Goal: Task Accomplishment & Management: Check status

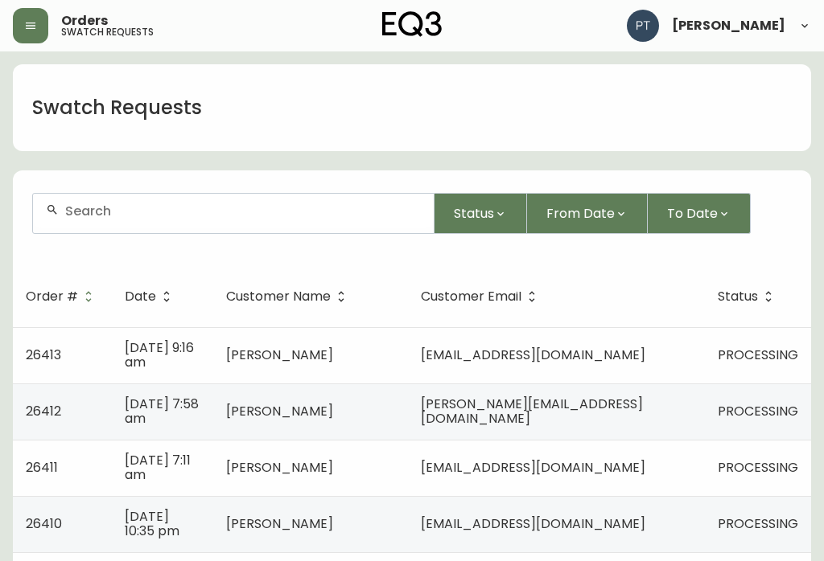
click at [662, 345] on td "[EMAIL_ADDRESS][DOMAIN_NAME]" at bounding box center [556, 355] width 297 height 56
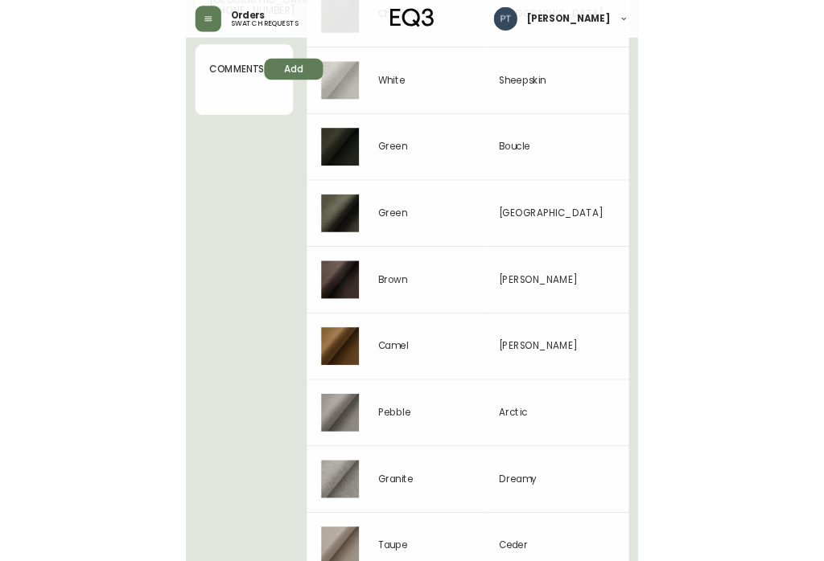
scroll to position [643, 0]
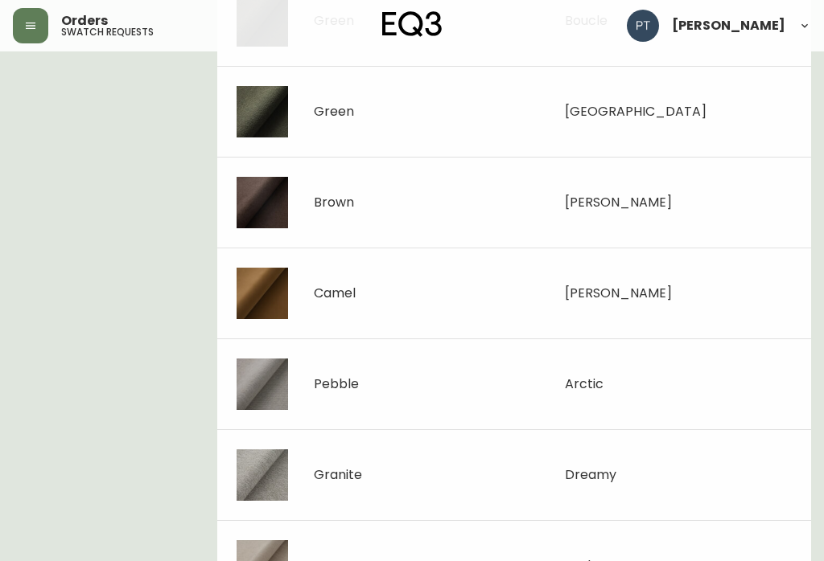
click at [247, 482] on img at bounding box center [261, 475] width 51 height 51
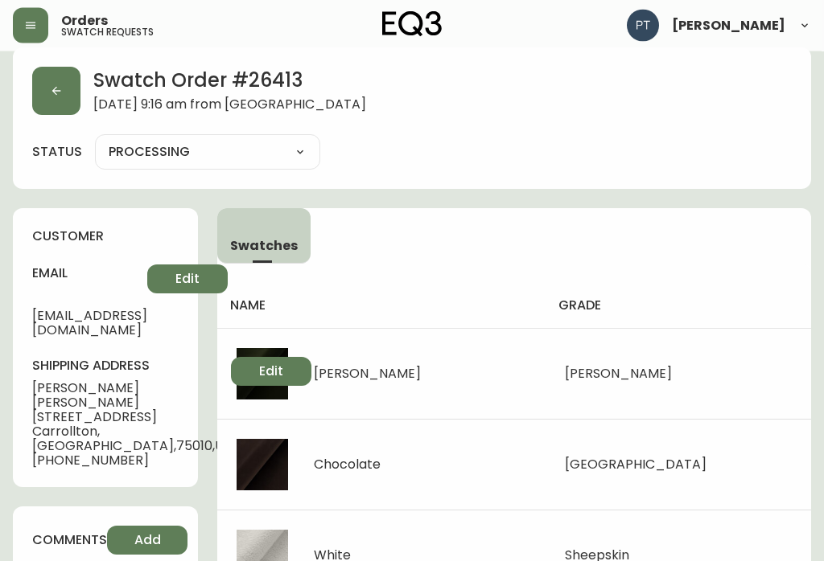
scroll to position [0, 0]
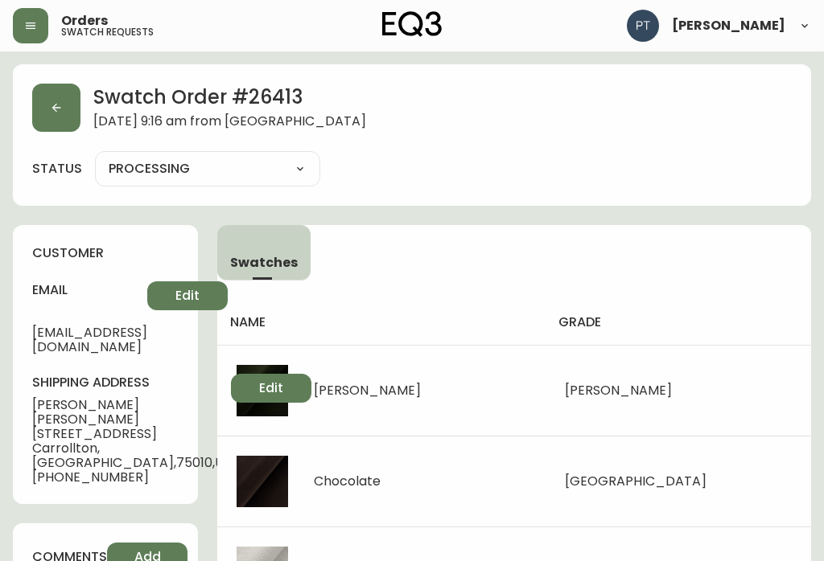
click at [63, 112] on button "button" at bounding box center [56, 108] width 48 height 48
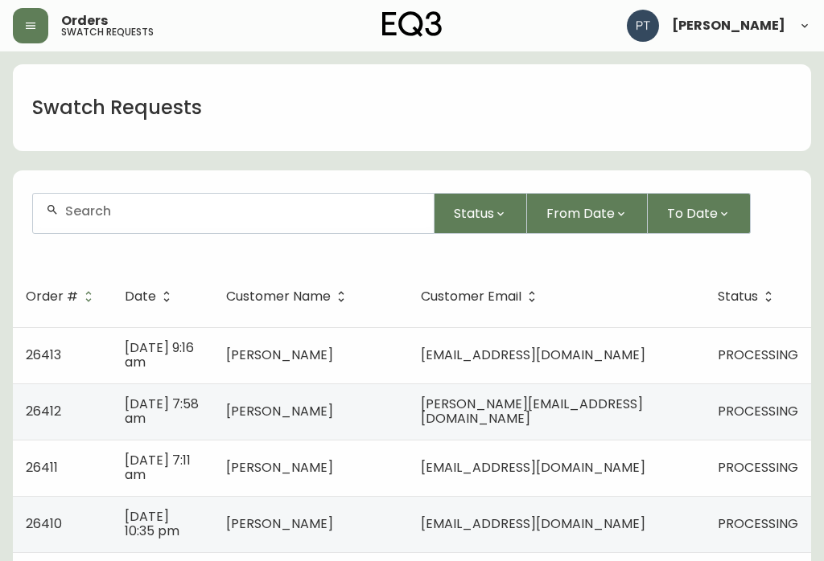
click at [148, 406] on span "[DATE] 7:58 am" at bounding box center [162, 411] width 74 height 33
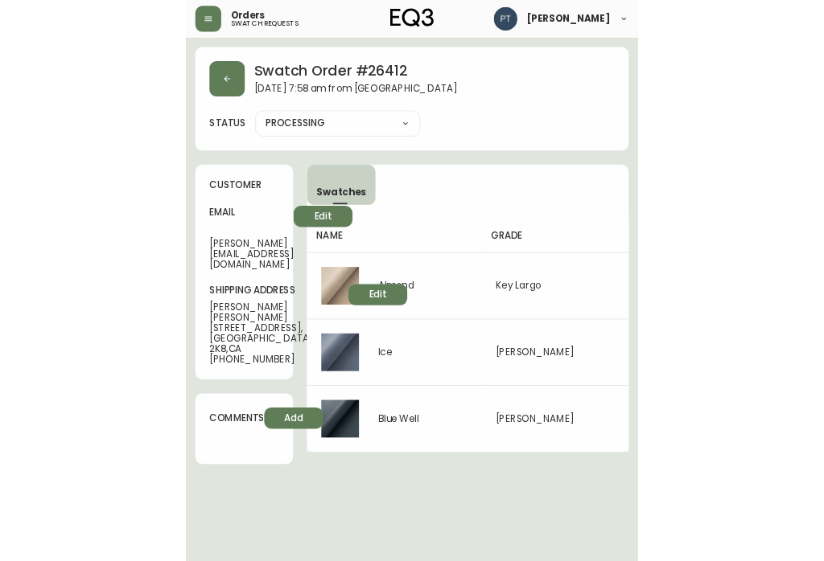
scroll to position [25, 0]
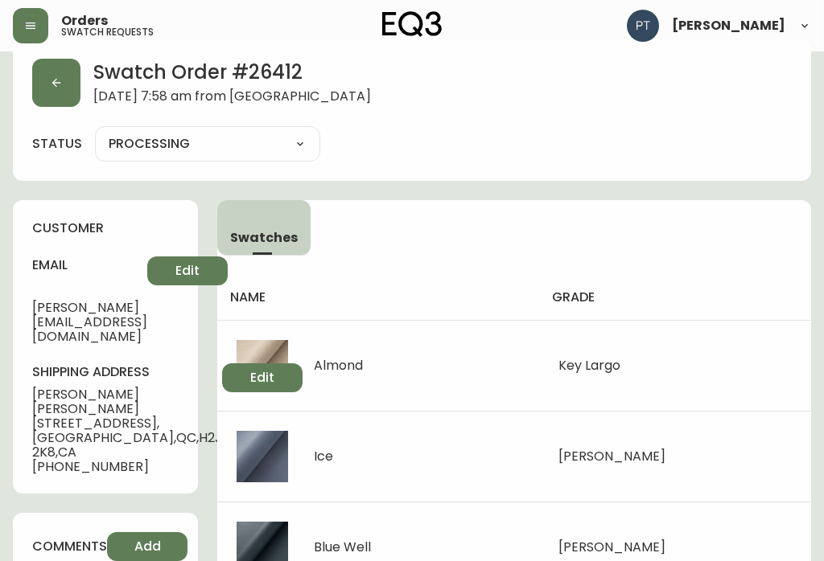
click at [47, 84] on button "button" at bounding box center [56, 83] width 48 height 48
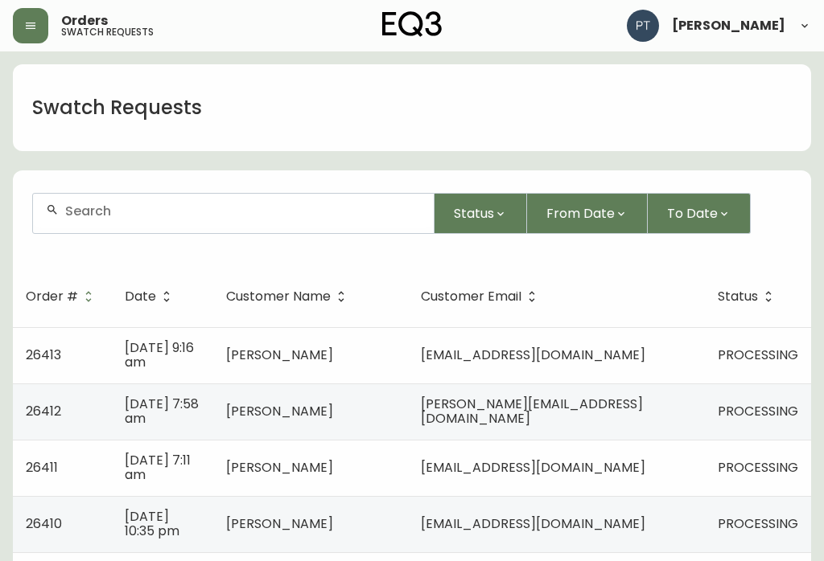
click at [736, 458] on span "PROCESSING" at bounding box center [758, 467] width 80 height 19
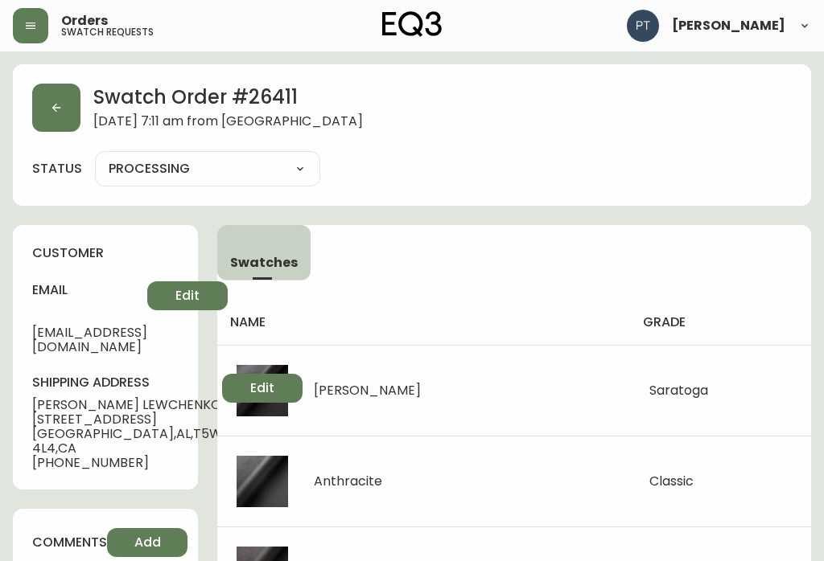
click at [76, 94] on button "button" at bounding box center [56, 108] width 48 height 48
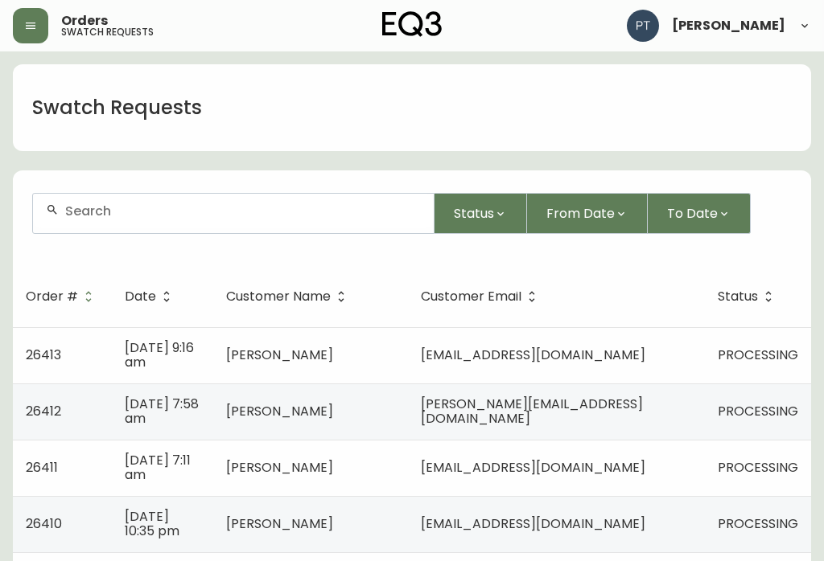
click at [664, 523] on td "[EMAIL_ADDRESS][DOMAIN_NAME]" at bounding box center [556, 524] width 297 height 56
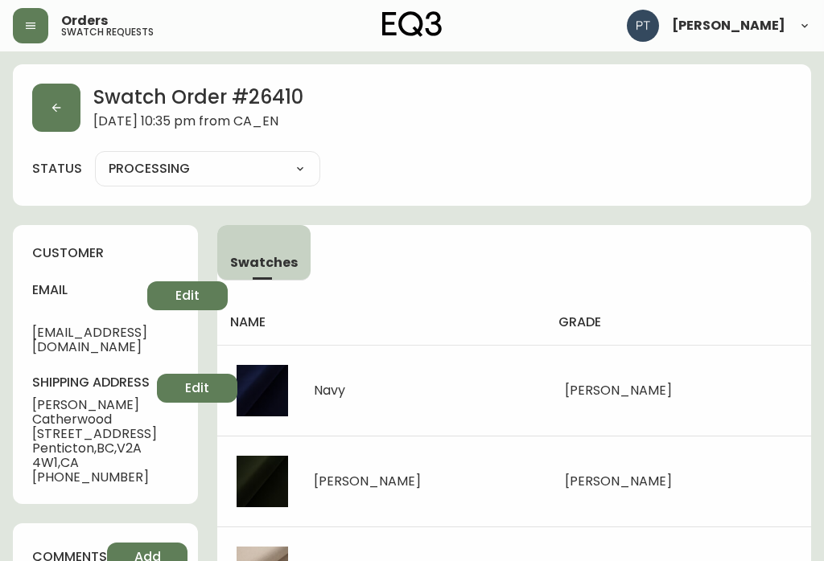
click at [56, 121] on button "button" at bounding box center [56, 108] width 48 height 48
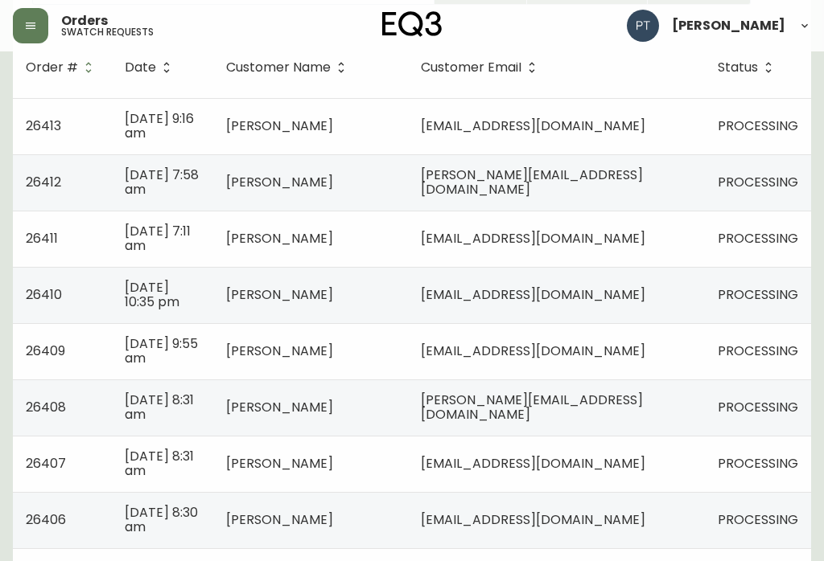
scroll to position [242, 0]
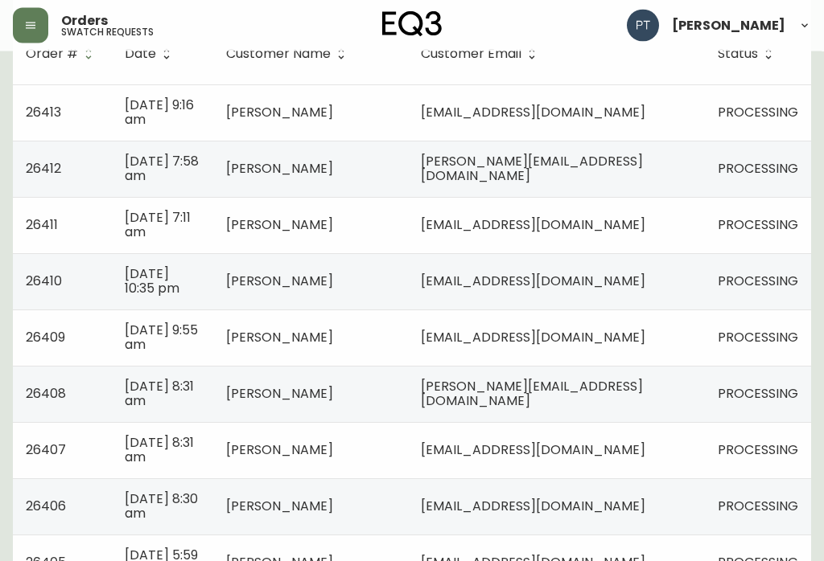
click at [674, 335] on td "[EMAIL_ADDRESS][DOMAIN_NAME]" at bounding box center [556, 338] width 297 height 56
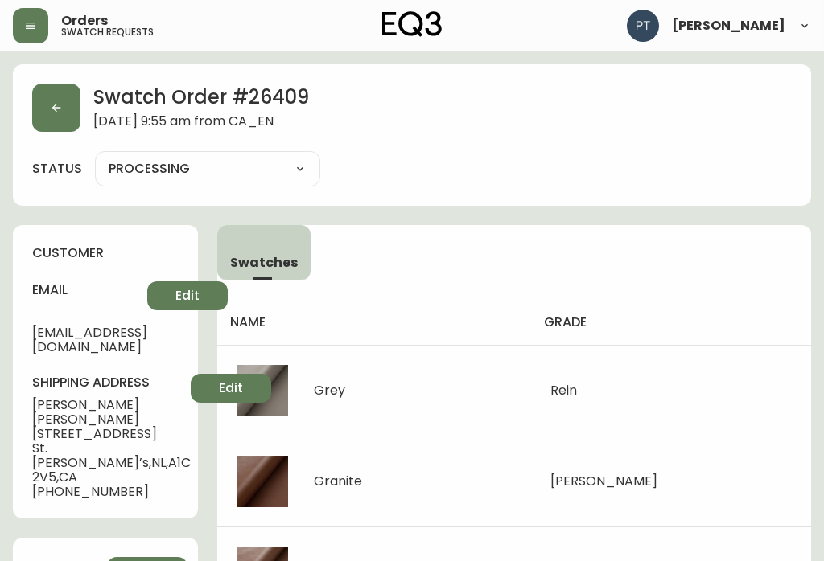
click at [63, 113] on button "button" at bounding box center [56, 108] width 48 height 48
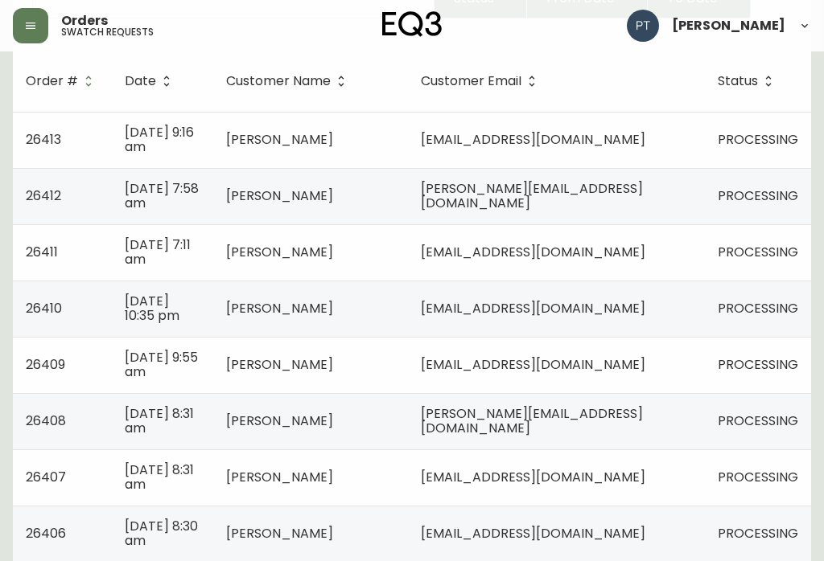
scroll to position [216, 0]
click at [677, 365] on td "[EMAIL_ADDRESS][DOMAIN_NAME]" at bounding box center [556, 365] width 297 height 56
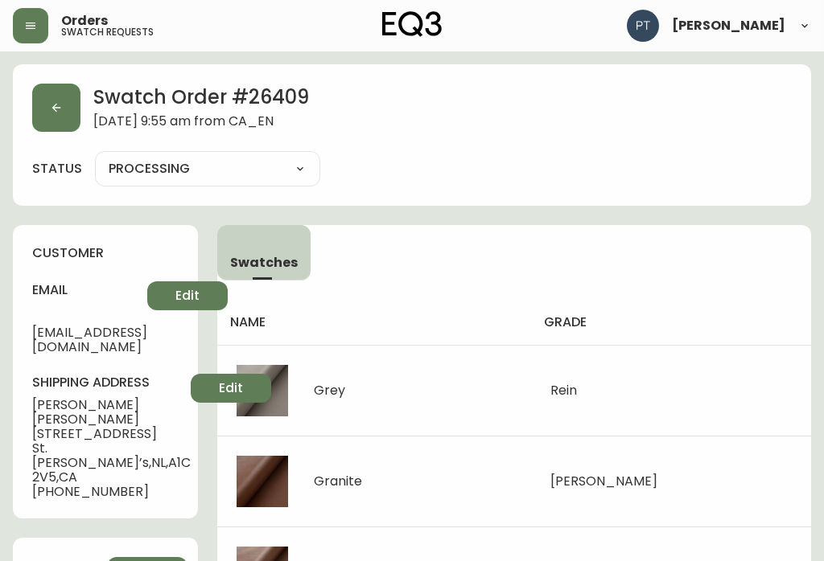
click at [48, 76] on div "Swatch Order # 26409 [DATE] 9:55 am from [GEOGRAPHIC_DATA] status PROCESSING PR…" at bounding box center [412, 135] width 798 height 142
click at [68, 115] on button "button" at bounding box center [56, 108] width 48 height 48
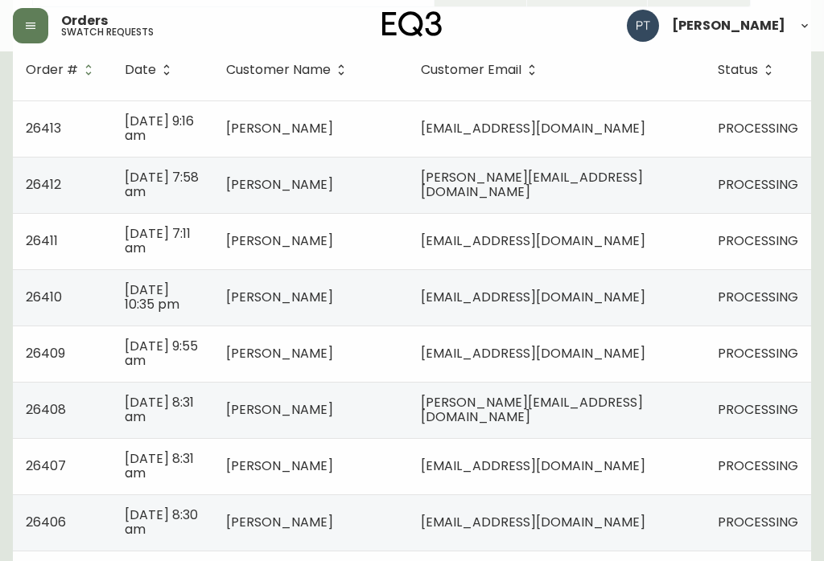
scroll to position [246, 0]
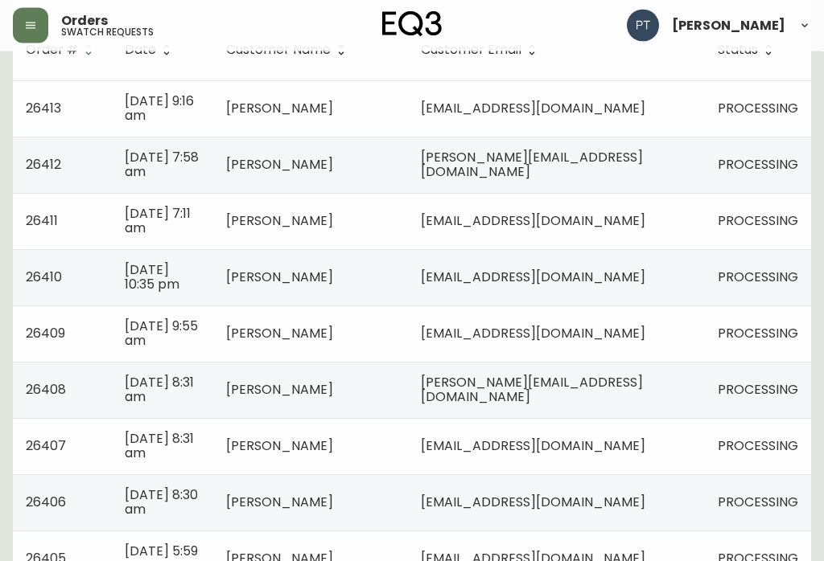
click at [668, 384] on td "[PERSON_NAME][EMAIL_ADDRESS][DOMAIN_NAME]" at bounding box center [556, 391] width 297 height 56
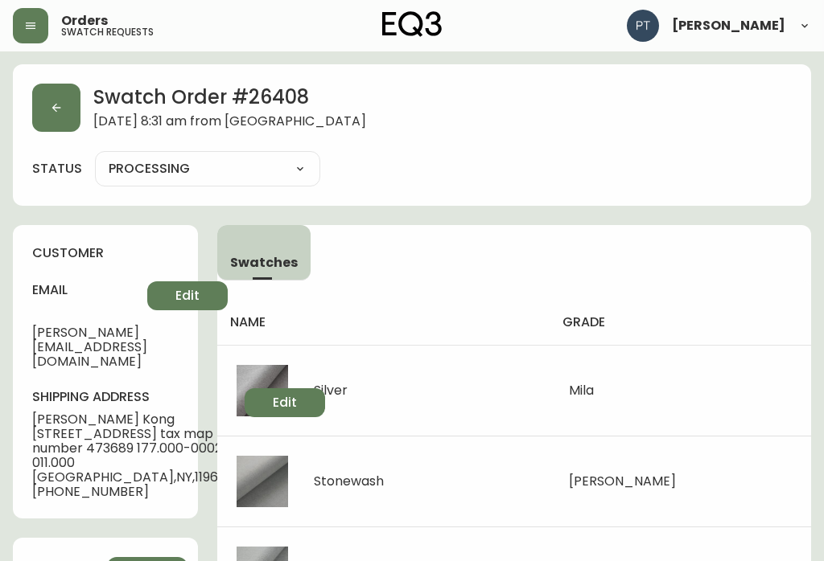
click at [60, 118] on button "button" at bounding box center [56, 108] width 48 height 48
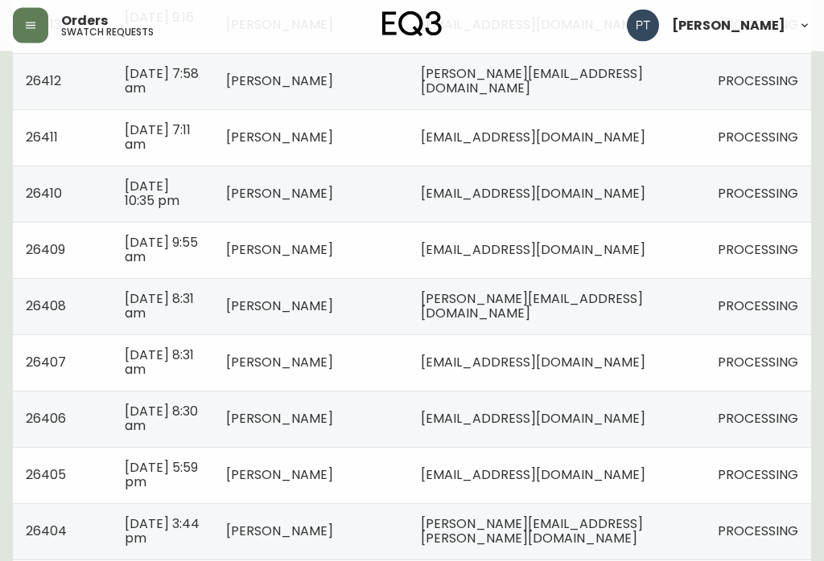
scroll to position [332, 0]
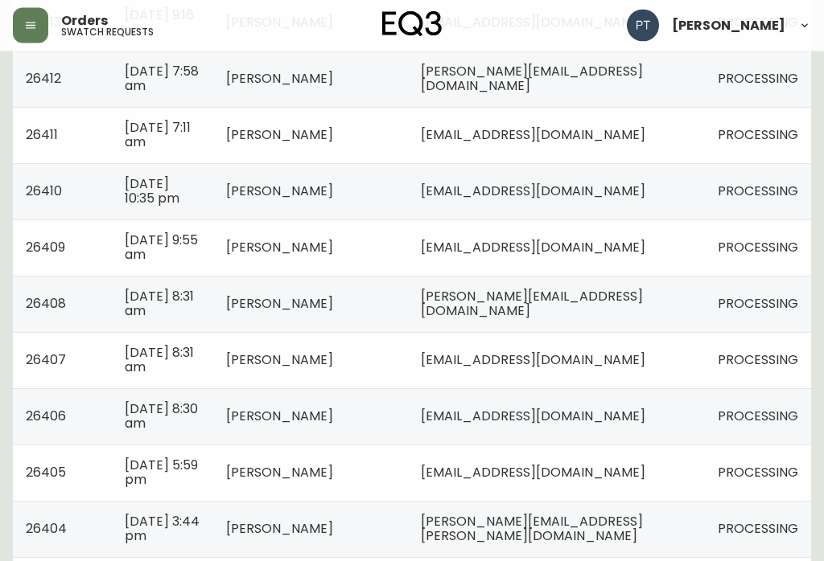
click at [698, 355] on td "[EMAIL_ADDRESS][DOMAIN_NAME]" at bounding box center [556, 361] width 297 height 56
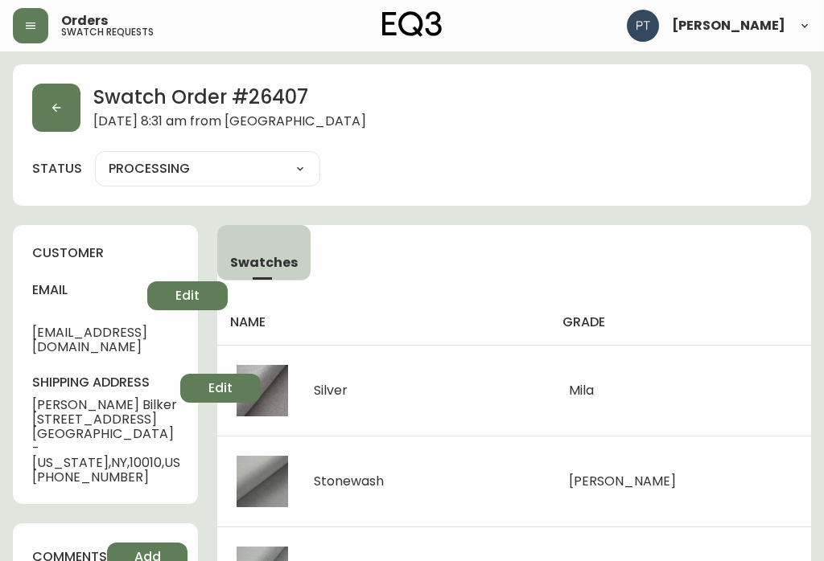
click at [44, 109] on button "button" at bounding box center [56, 108] width 48 height 48
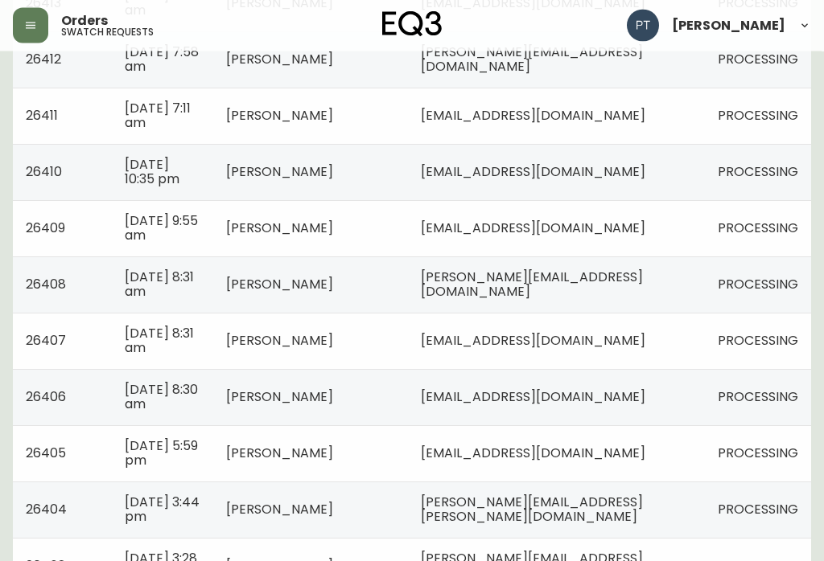
scroll to position [352, 0]
click at [727, 284] on span "PROCESSING" at bounding box center [758, 284] width 80 height 19
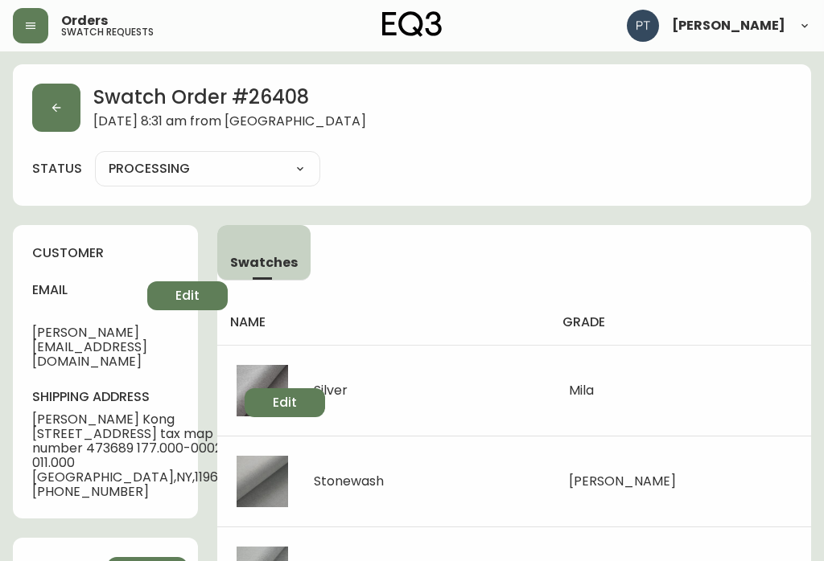
click at [56, 101] on icon "button" at bounding box center [56, 107] width 13 height 13
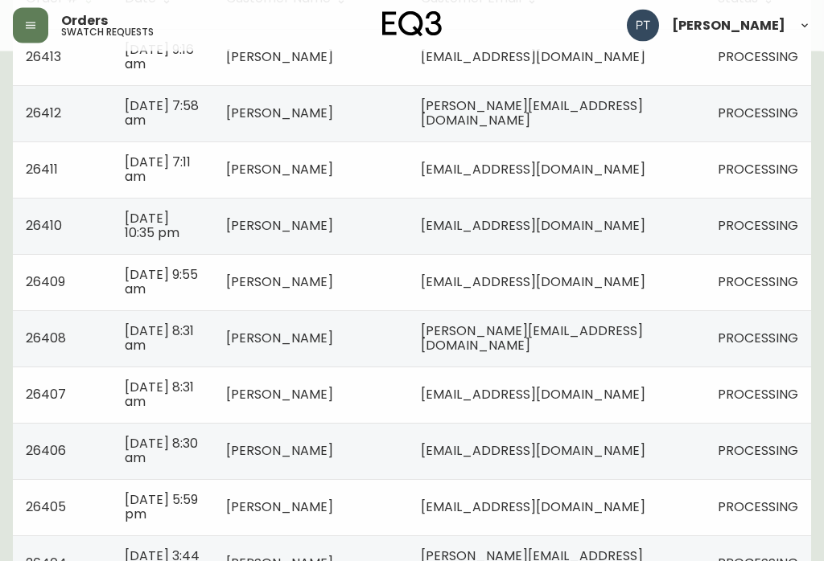
scroll to position [326, 0]
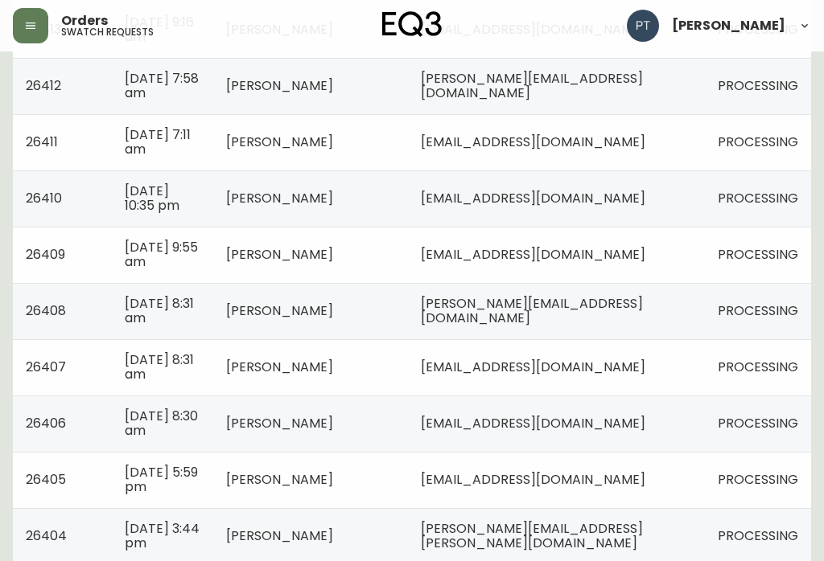
click at [730, 361] on span "PROCESSING" at bounding box center [758, 367] width 80 height 19
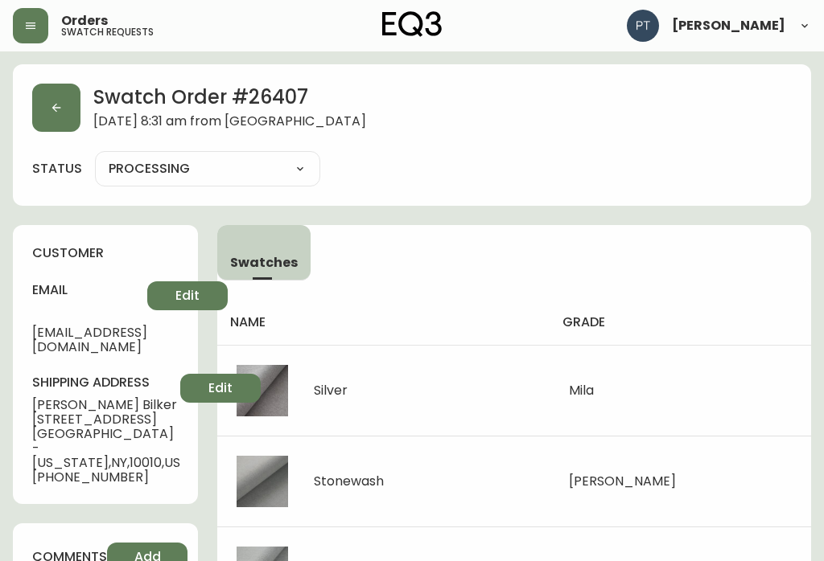
click at [61, 122] on button "button" at bounding box center [56, 108] width 48 height 48
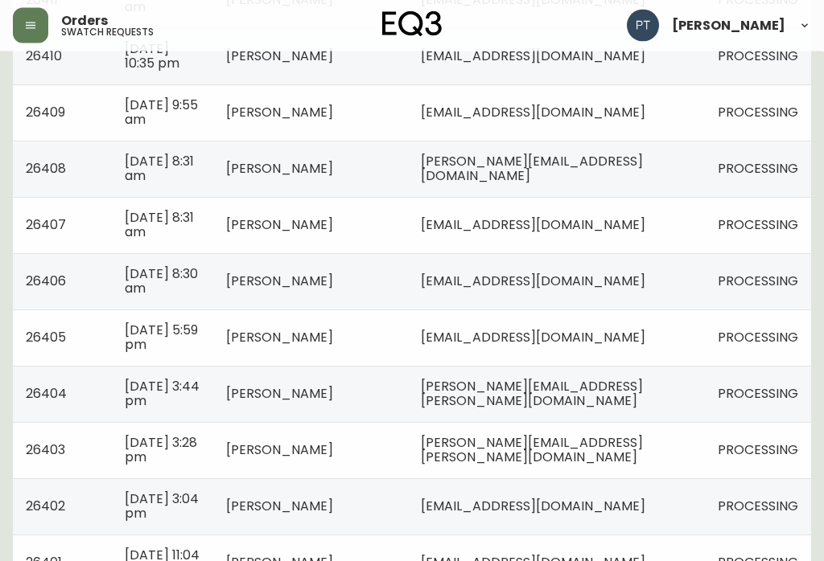
scroll to position [475, 0]
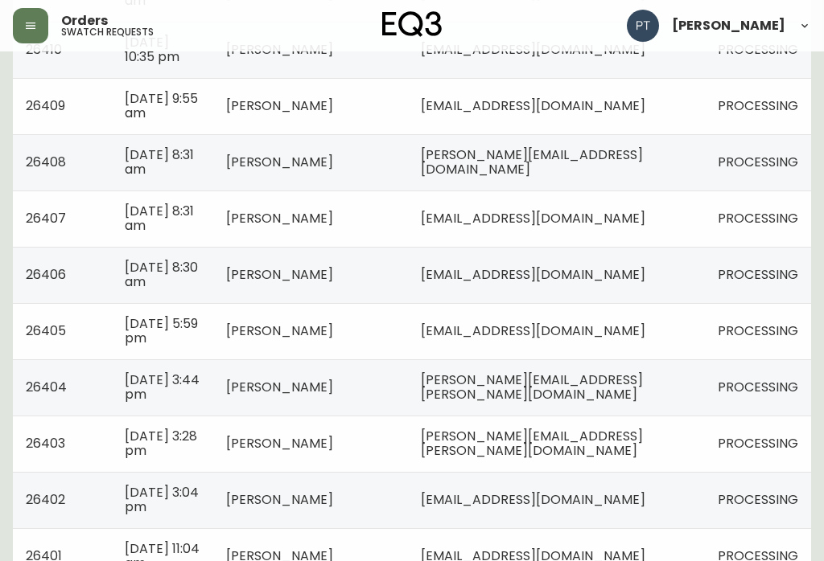
click at [719, 276] on span "PROCESSING" at bounding box center [758, 274] width 80 height 19
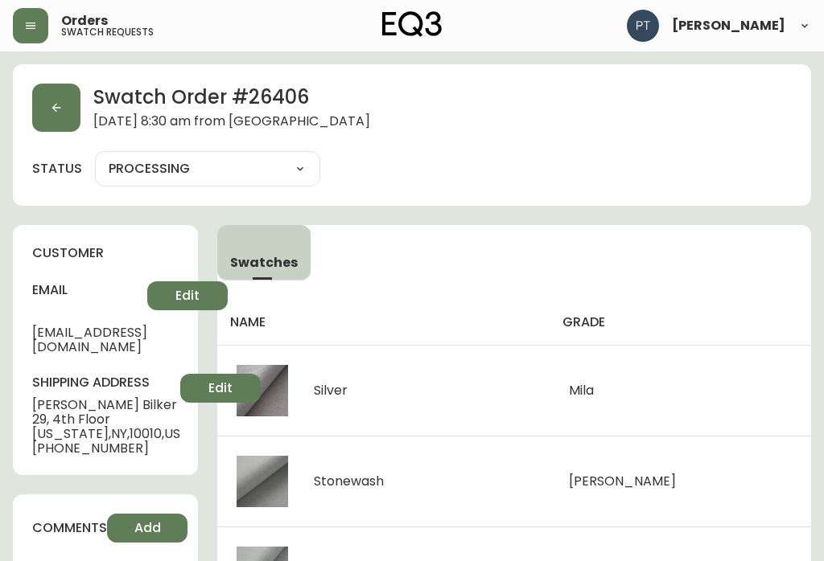
click at [64, 94] on button "button" at bounding box center [56, 108] width 48 height 48
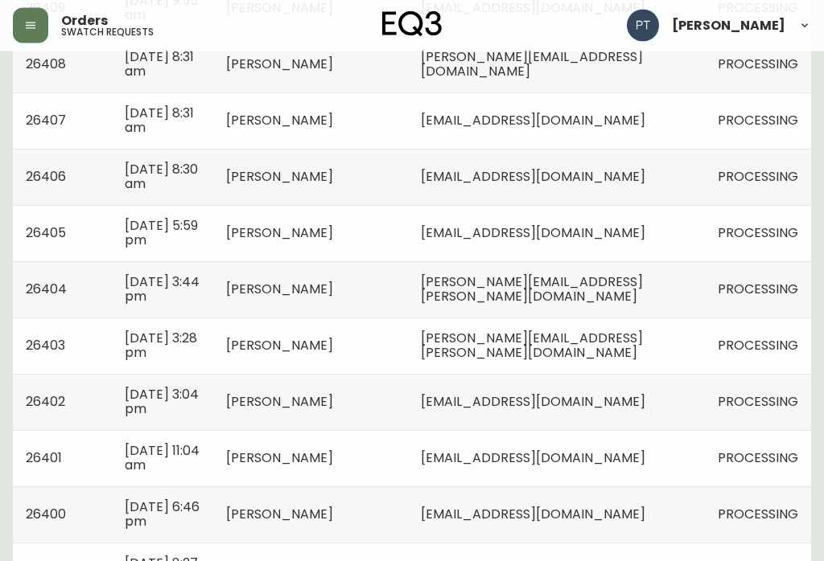
scroll to position [573, 0]
click at [148, 245] on td "[DATE] 5:59 pm" at bounding box center [162, 233] width 101 height 56
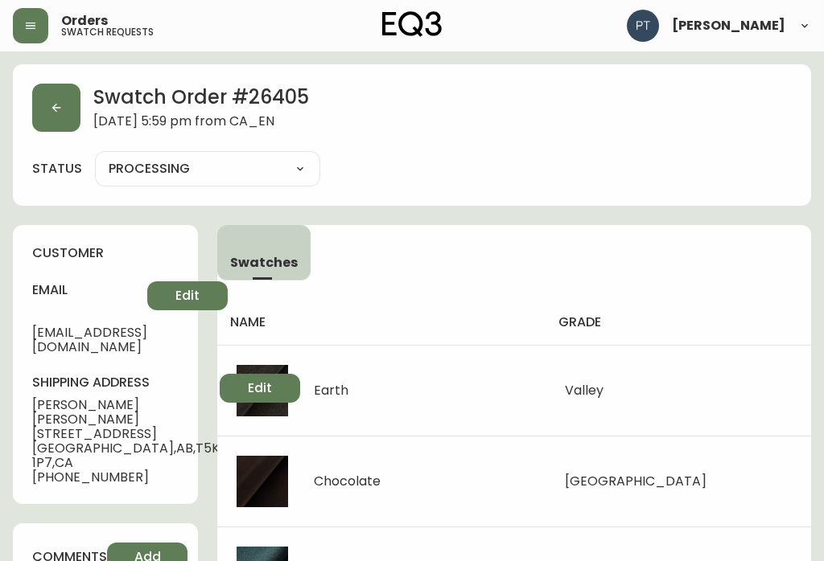
click at [53, 108] on icon "button" at bounding box center [56, 108] width 9 height 9
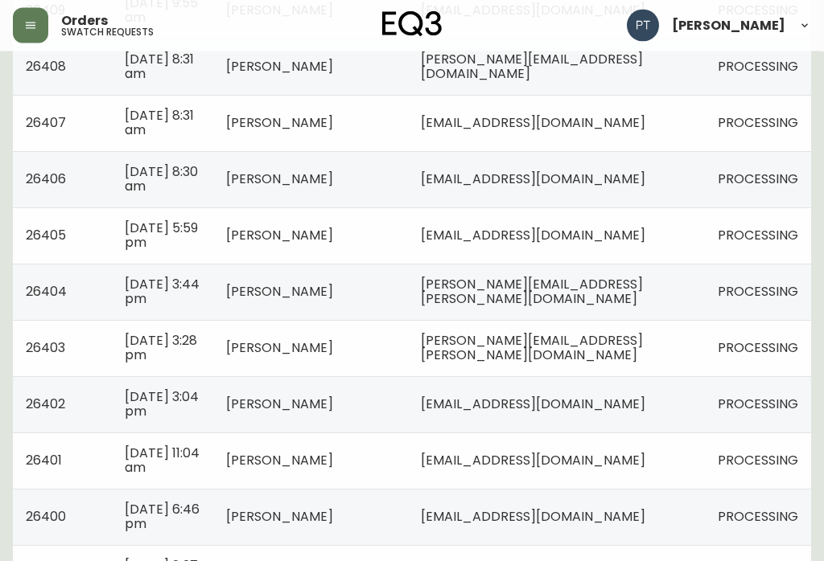
scroll to position [571, 0]
click at [698, 265] on td "[PERSON_NAME][EMAIL_ADDRESS][PERSON_NAME][DOMAIN_NAME]" at bounding box center [556, 291] width 297 height 56
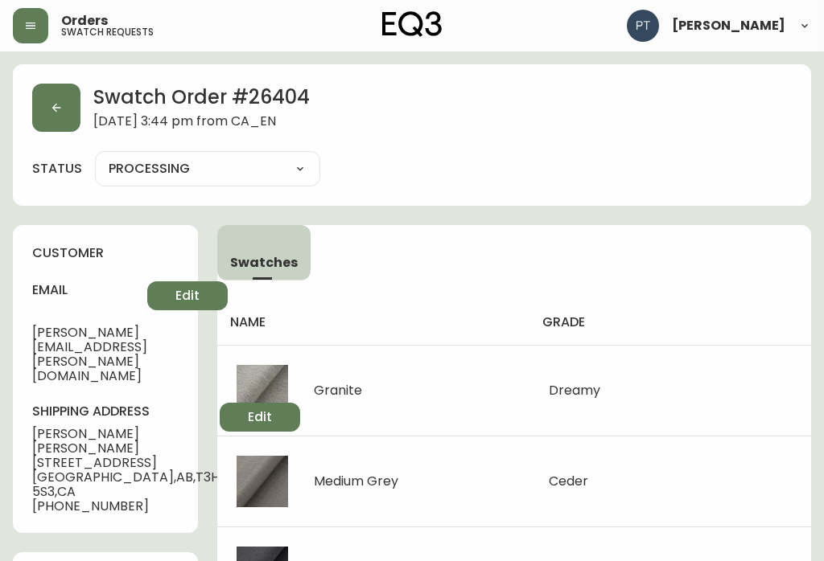
click at [60, 117] on button "button" at bounding box center [56, 108] width 48 height 48
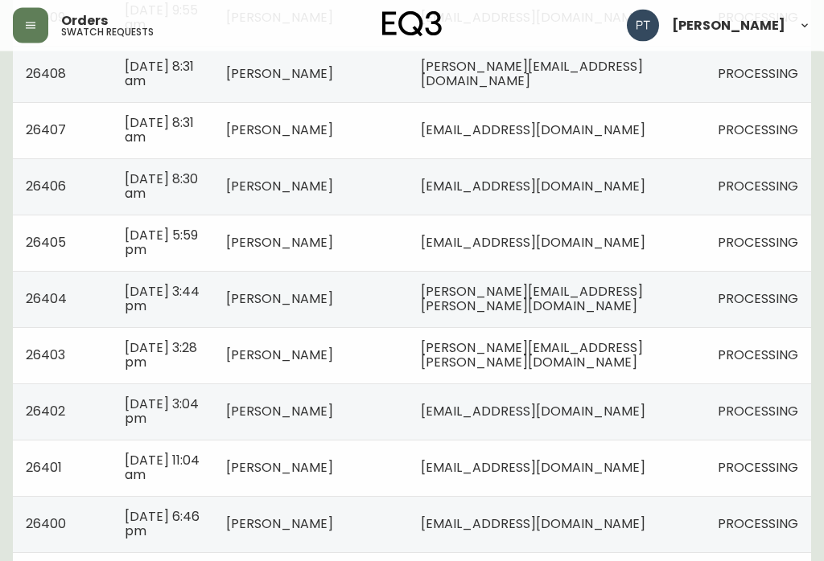
scroll to position [590, 0]
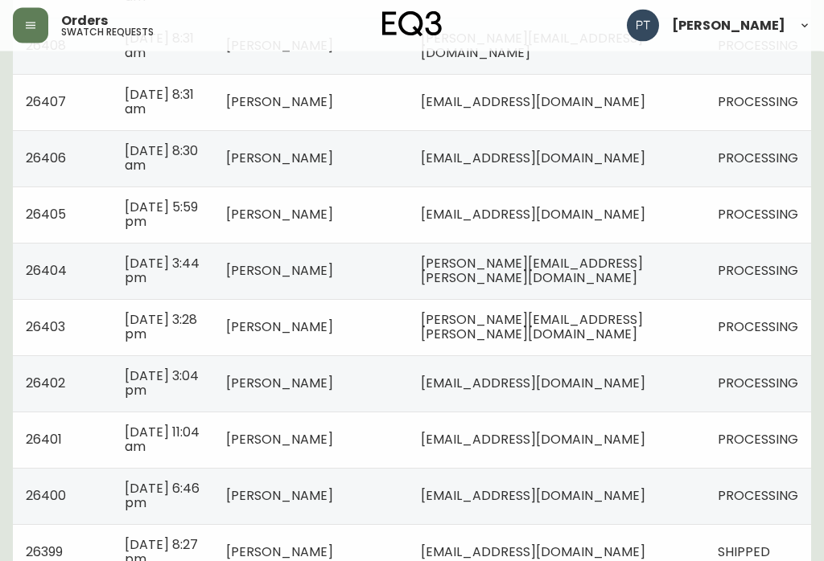
click at [702, 337] on td "[PERSON_NAME][EMAIL_ADDRESS][PERSON_NAME][DOMAIN_NAME]" at bounding box center [556, 328] width 297 height 56
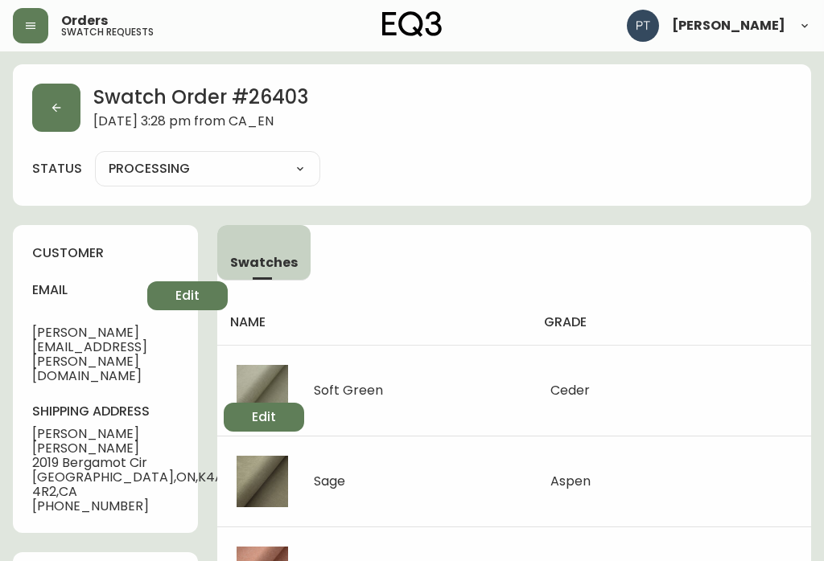
click at [59, 109] on icon "button" at bounding box center [56, 107] width 13 height 13
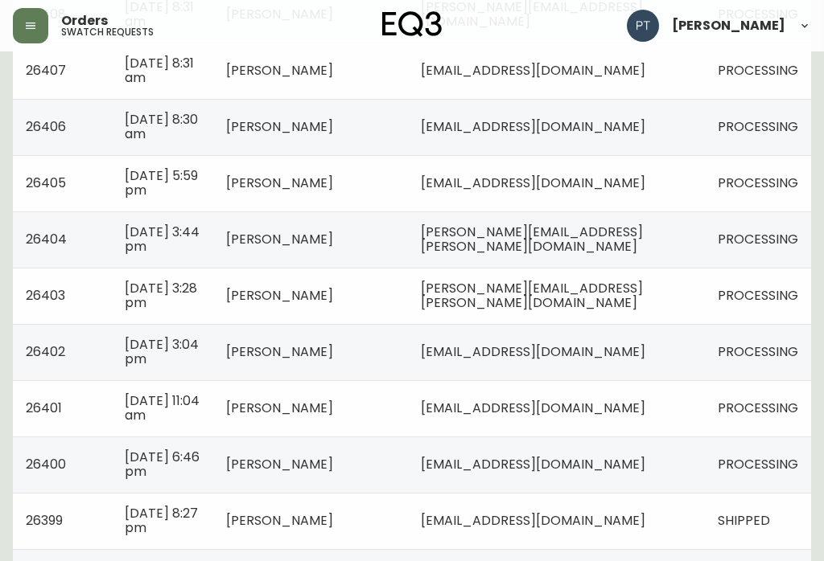
scroll to position [625, 0]
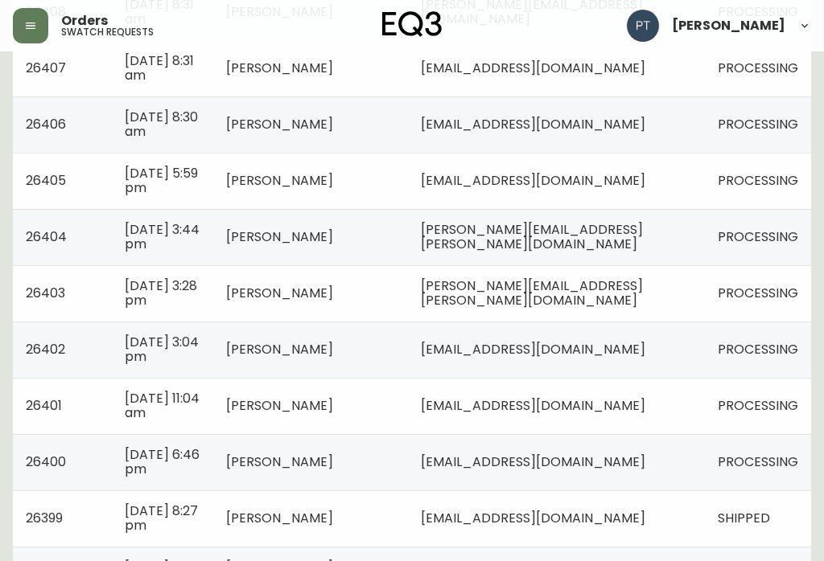
click at [681, 355] on td "[EMAIL_ADDRESS][DOMAIN_NAME]" at bounding box center [556, 350] width 297 height 56
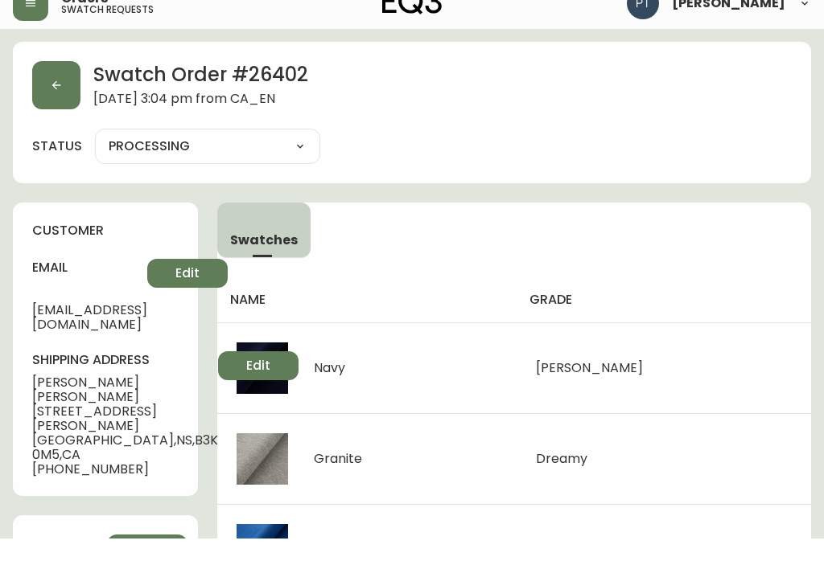
scroll to position [23, 0]
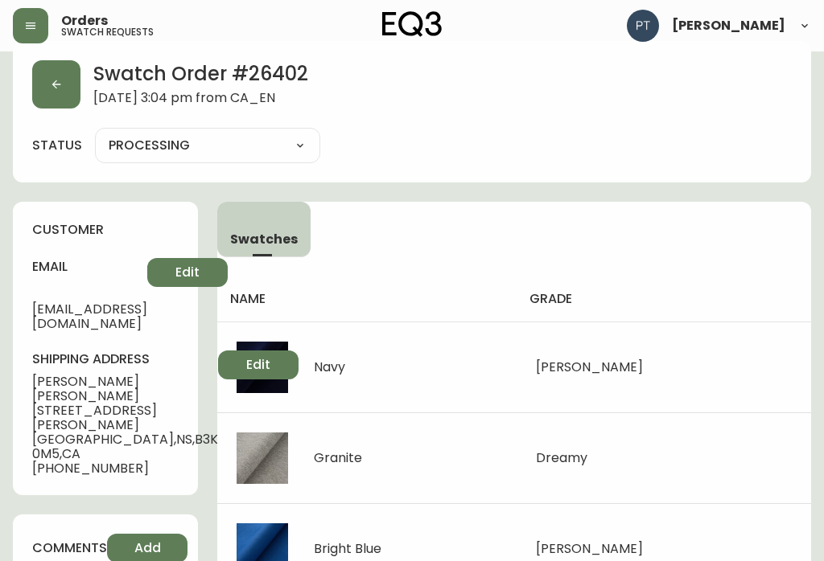
click at [69, 97] on button "button" at bounding box center [56, 84] width 48 height 48
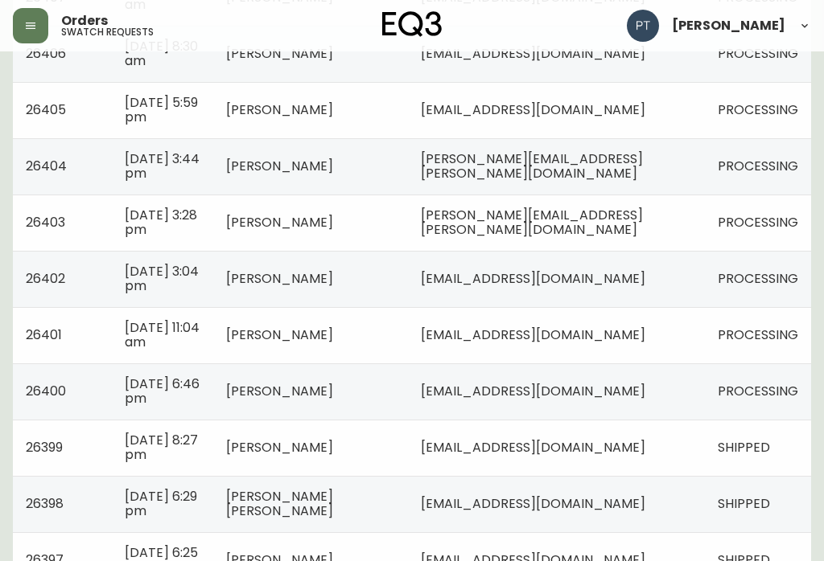
scroll to position [695, 0]
click at [709, 347] on td "PROCESSING" at bounding box center [758, 336] width 106 height 56
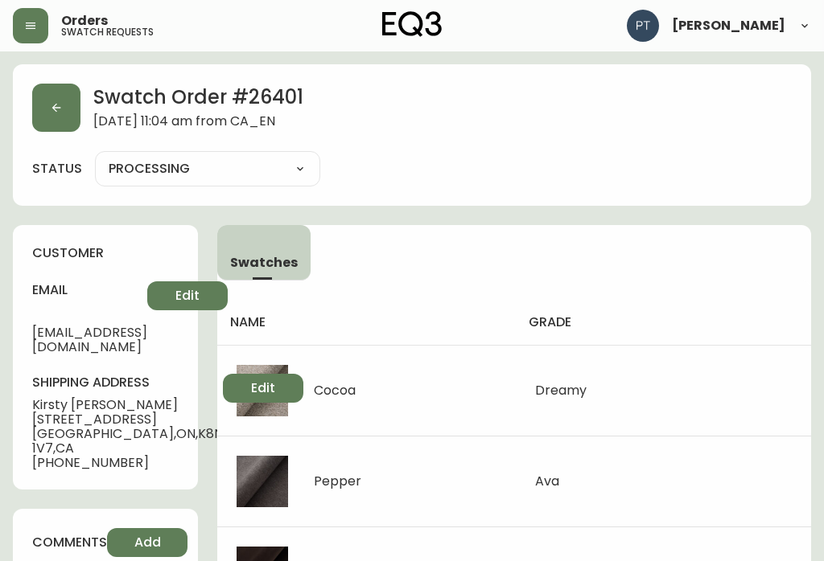
click at [48, 99] on button "button" at bounding box center [56, 108] width 48 height 48
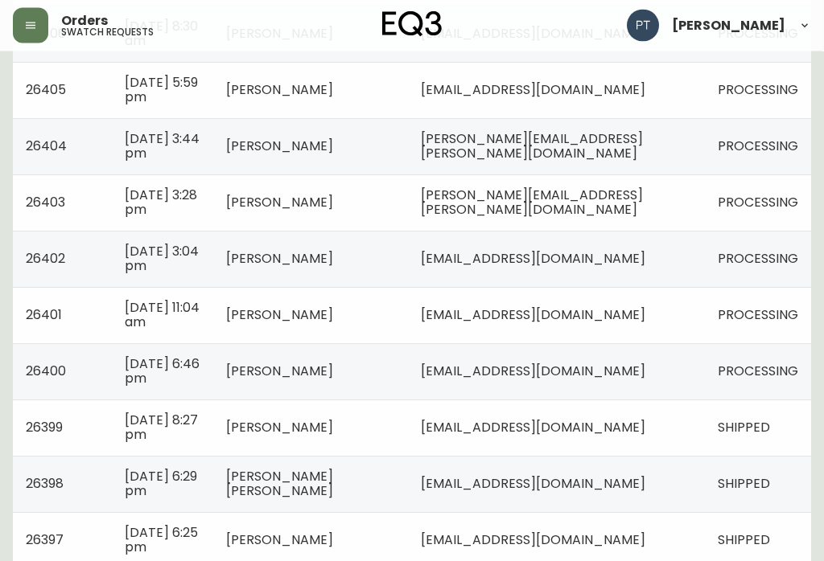
scroll to position [722, 0]
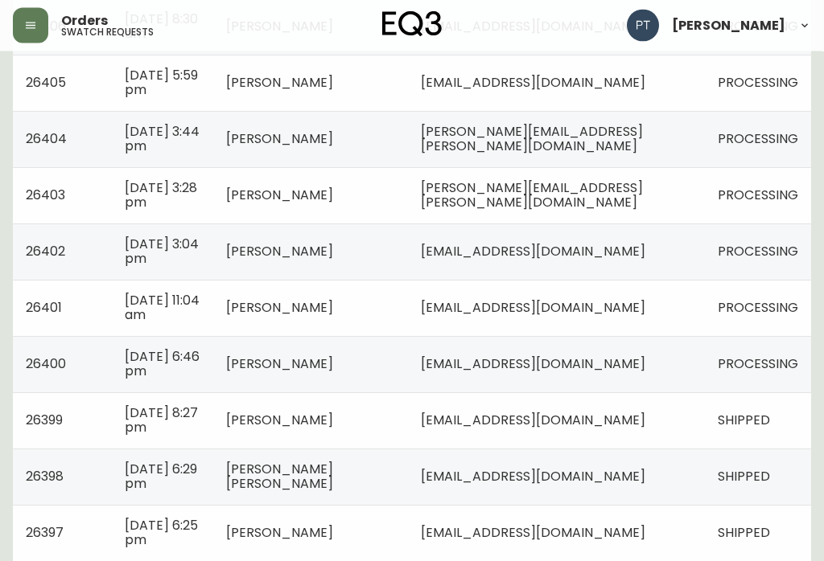
click at [182, 371] on span "[DATE] 6:46 pm" at bounding box center [162, 364] width 75 height 33
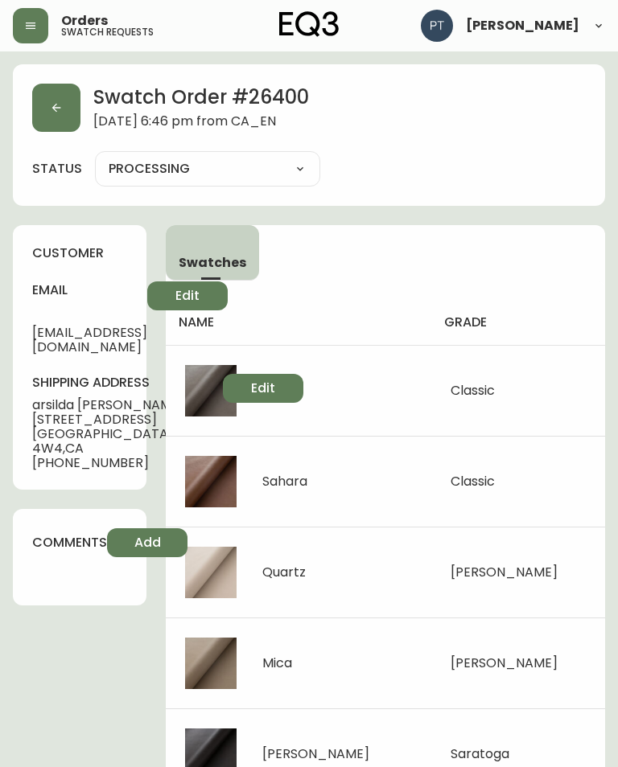
click at [49, 98] on button "button" at bounding box center [56, 108] width 48 height 48
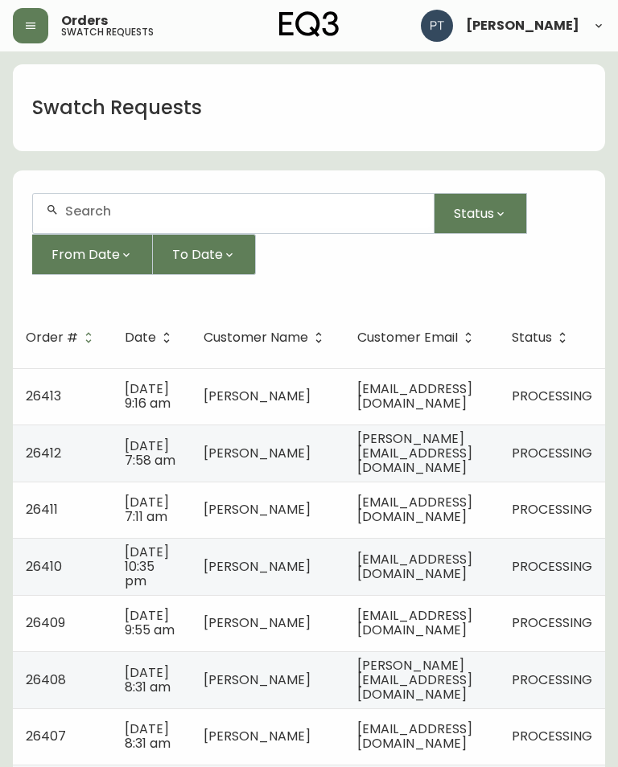
click at [499, 384] on td "[EMAIL_ADDRESS][DOMAIN_NAME]" at bounding box center [421, 396] width 154 height 56
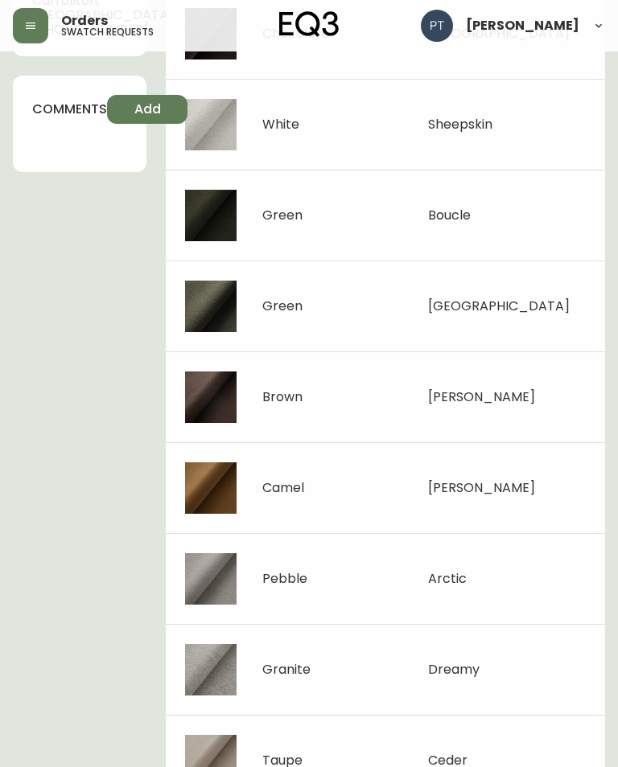
scroll to position [463, 0]
